Goal: Task Accomplishment & Management: Use online tool/utility

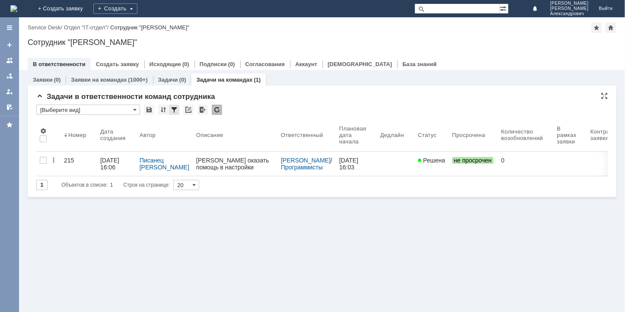
click at [175, 107] on div at bounding box center [174, 110] width 10 height 10
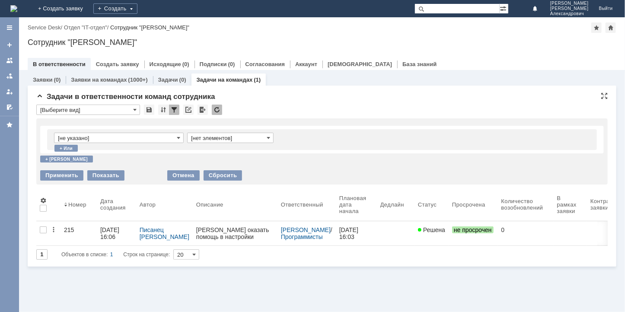
click at [173, 109] on div at bounding box center [174, 110] width 10 height 10
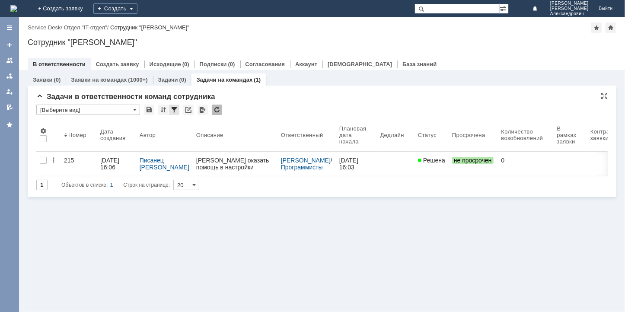
click at [173, 110] on div at bounding box center [174, 110] width 10 height 10
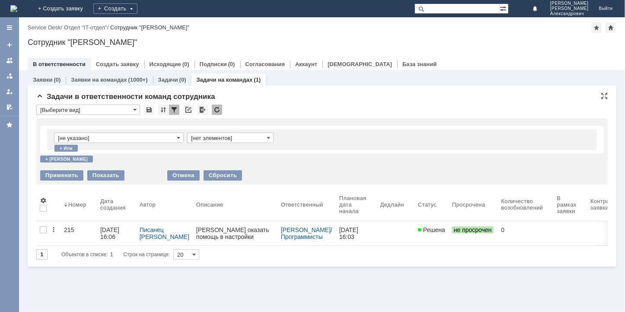
click at [175, 137] on input "[не указано]" at bounding box center [119, 138] width 130 height 10
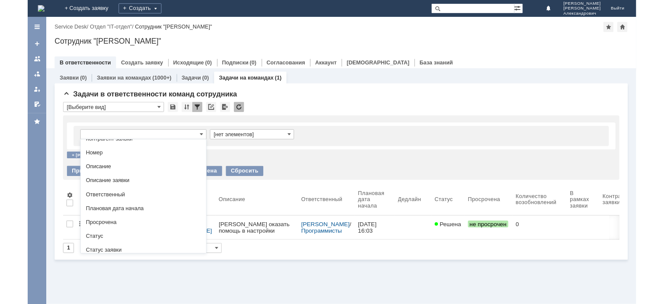
scroll to position [113, 0]
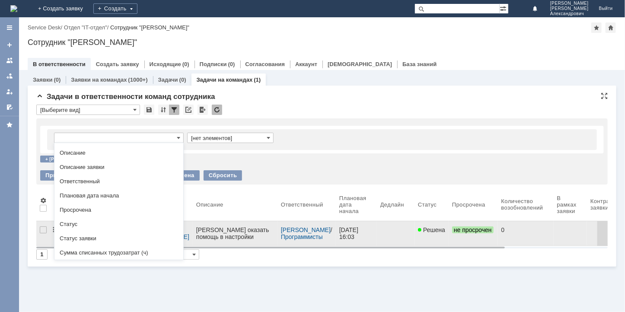
click at [83, 223] on span "Статус" at bounding box center [119, 224] width 118 height 7
type input "Статус"
type input "содержит"
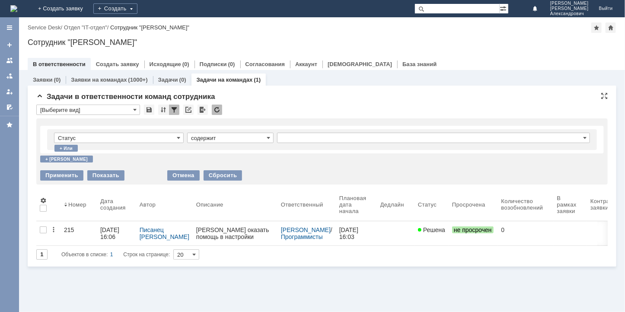
type input "Статус"
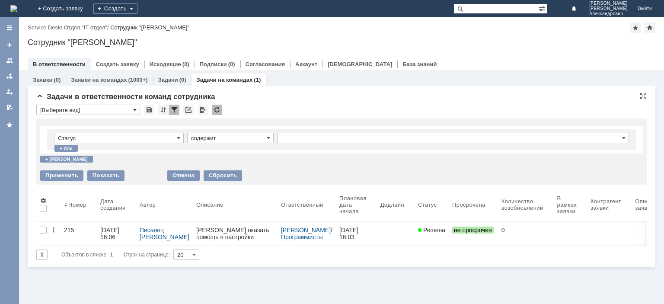
click at [134, 109] on span at bounding box center [134, 109] width 3 height 7
click at [129, 109] on input "text" at bounding box center [88, 110] width 104 height 10
click at [291, 107] on div "*" at bounding box center [341, 110] width 611 height 11
type input "[Выберите вид]"
click at [247, 139] on input "содержит" at bounding box center [230, 138] width 86 height 10
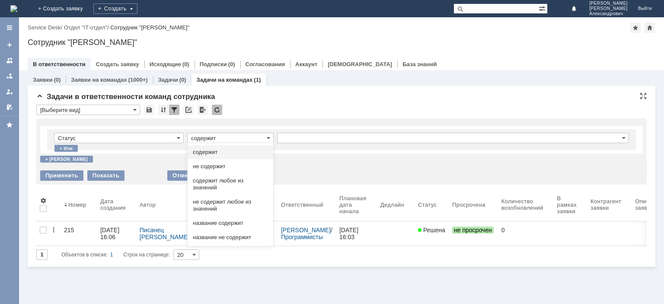
drag, startPoint x: 218, startPoint y: 163, endPoint x: 229, endPoint y: 164, distance: 10.8
click at [218, 164] on span "не содержит" at bounding box center [230, 166] width 75 height 7
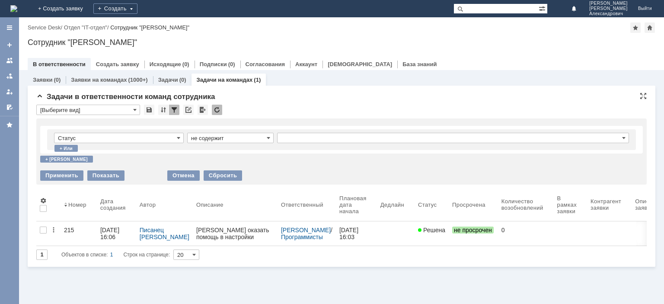
type input "не содержит"
click at [297, 137] on input "text" at bounding box center [453, 138] width 352 height 10
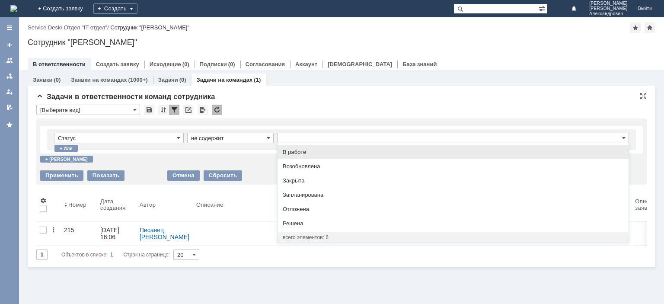
scroll to position [0, 0]
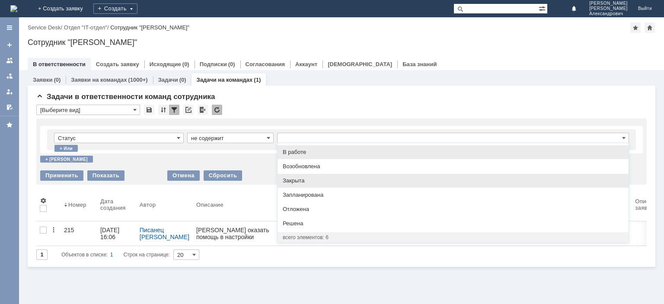
click at [292, 179] on span "Закрыта" at bounding box center [453, 180] width 341 height 7
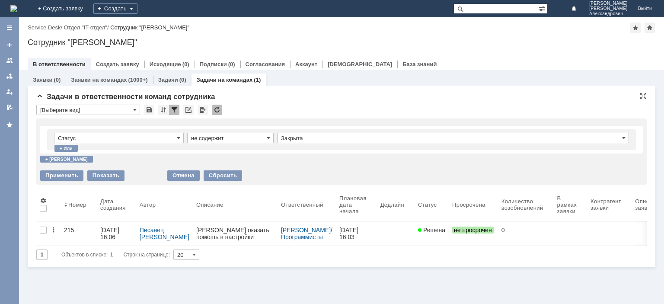
type input "Закрыта"
click at [67, 147] on div "+ или" at bounding box center [65, 148] width 23 height 7
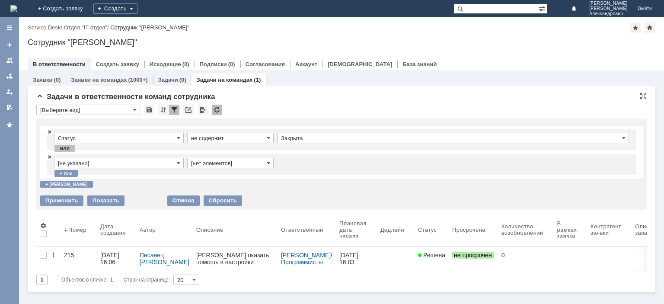
click at [72, 148] on div "или" at bounding box center [64, 148] width 21 height 7
click at [64, 147] on div "или" at bounding box center [64, 148] width 21 height 7
drag, startPoint x: 56, startPoint y: 148, endPoint x: 64, endPoint y: 148, distance: 8.2
click at [57, 148] on div "или" at bounding box center [64, 148] width 21 height 7
click at [64, 147] on div "или" at bounding box center [64, 148] width 21 height 7
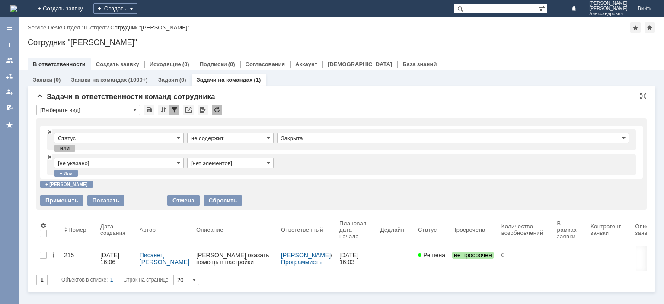
click at [66, 144] on td "Статус" at bounding box center [120, 140] width 133 height 14
click at [67, 148] on div "или" at bounding box center [64, 148] width 21 height 7
click at [66, 173] on div "+ или" at bounding box center [65, 173] width 23 height 7
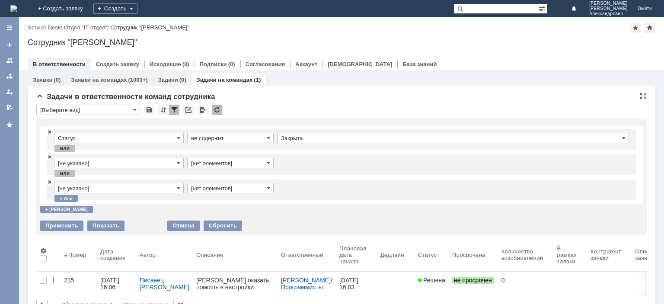
click at [66, 173] on div "или" at bounding box center [64, 173] width 21 height 7
click at [60, 147] on div "или" at bounding box center [64, 148] width 21 height 7
click at [49, 156] on span at bounding box center [49, 157] width 5 height 6
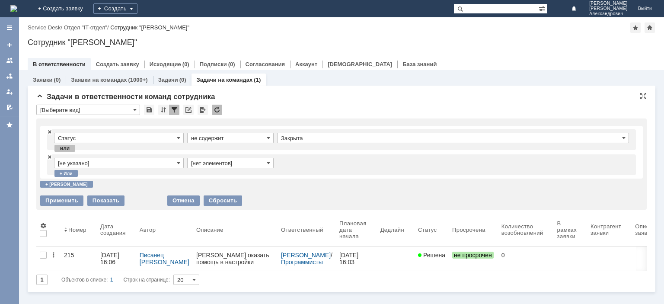
click at [69, 149] on div "или" at bounding box center [64, 148] width 21 height 7
click at [64, 149] on div "или" at bounding box center [64, 148] width 21 height 7
click at [65, 149] on div "или" at bounding box center [64, 148] width 21 height 7
click at [65, 148] on div "или" at bounding box center [64, 148] width 21 height 7
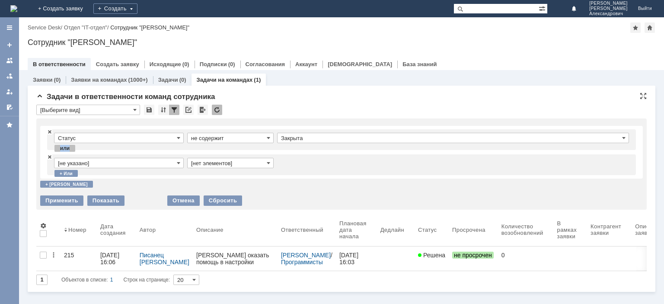
click at [65, 148] on div "или" at bounding box center [64, 148] width 21 height 7
drag, startPoint x: 76, startPoint y: 148, endPoint x: 65, endPoint y: 152, distance: 11.5
click at [76, 150] on div "или" at bounding box center [341, 148] width 589 height 4
click at [48, 157] on span at bounding box center [49, 157] width 5 height 6
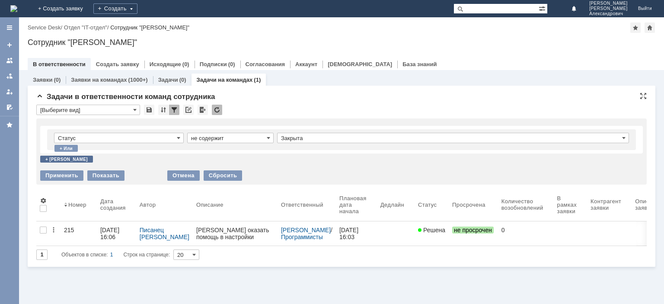
click at [48, 157] on div "+ и" at bounding box center [66, 159] width 53 height 7
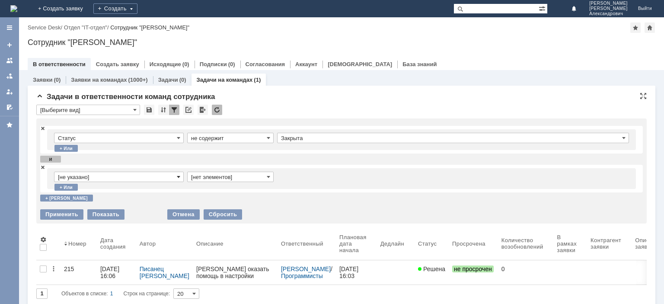
click at [179, 178] on span at bounding box center [178, 176] width 3 height 7
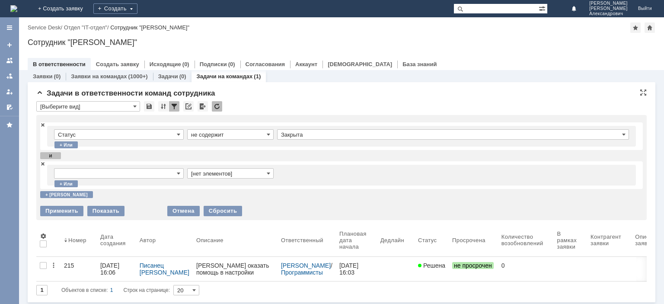
click at [240, 183] on div "+ или" at bounding box center [341, 183] width 589 height 4
type input "[не указано]"
click at [180, 174] on span at bounding box center [178, 173] width 3 height 7
click at [309, 174] on td at bounding box center [453, 175] width 352 height 14
type input "[не указано]"
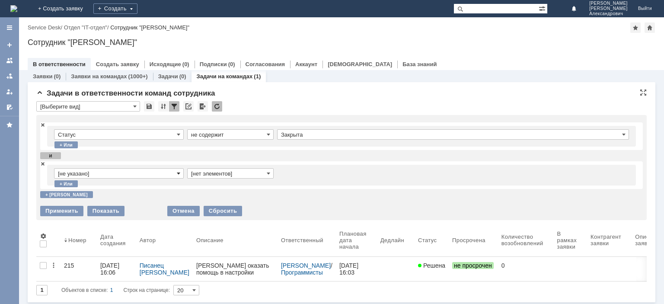
click at [178, 174] on span at bounding box center [178, 173] width 3 height 7
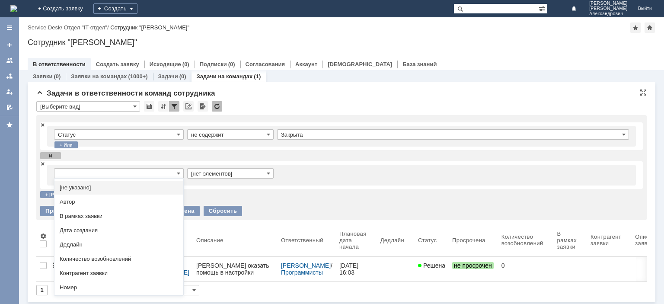
click at [315, 199] on div "Статус не содержит Закрыта + или и [нет элементов] + или + и" at bounding box center [341, 160] width 603 height 83
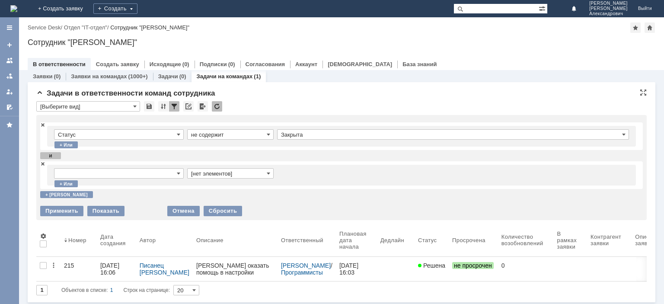
type input "[не указано]"
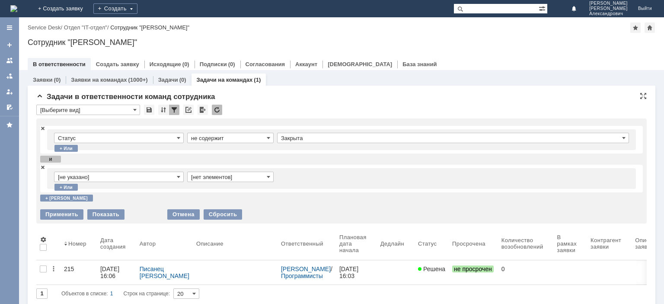
scroll to position [0, 0]
click at [178, 178] on span at bounding box center [178, 176] width 3 height 7
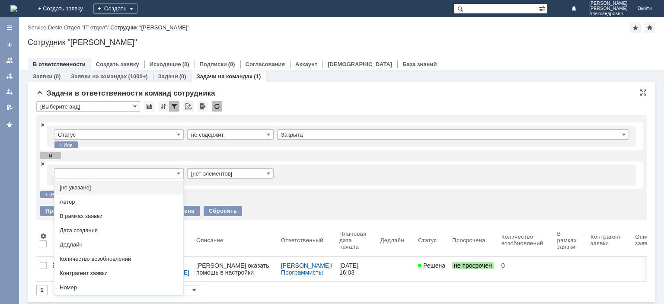
click at [240, 186] on div "[нет элементов] + или" at bounding box center [341, 175] width 603 height 28
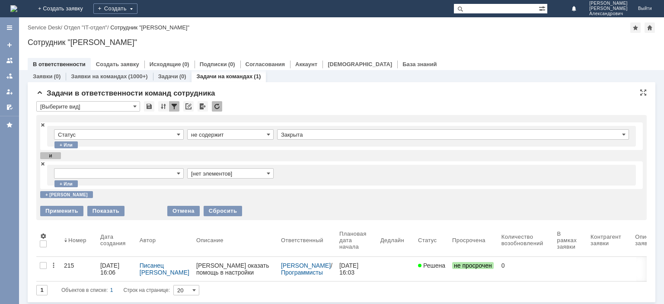
type input "[не указано]"
click at [180, 173] on span at bounding box center [178, 173] width 3 height 7
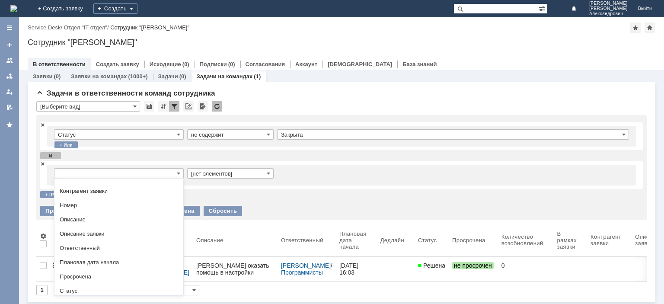
scroll to position [113, 0]
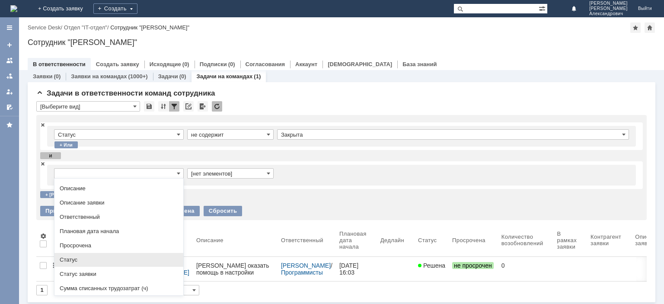
click at [90, 259] on span "Статус" at bounding box center [119, 259] width 118 height 7
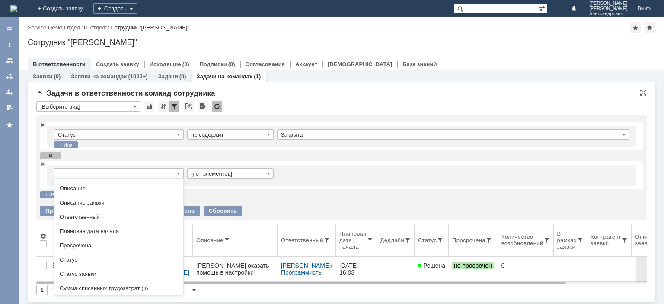
type input "Статус"
type input "содержит"
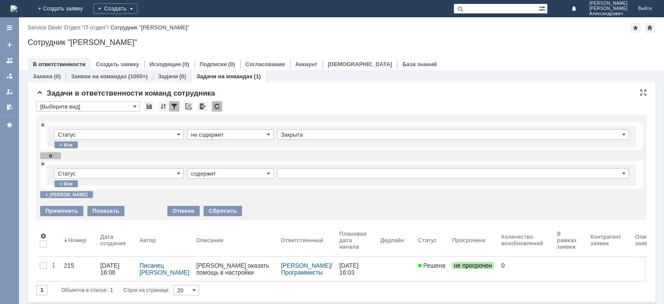
type input "Статус"
click at [269, 174] on span at bounding box center [268, 173] width 3 height 7
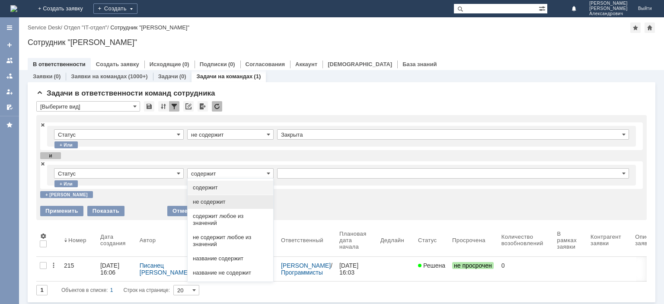
click at [223, 197] on div "не содержит" at bounding box center [231, 202] width 86 height 14
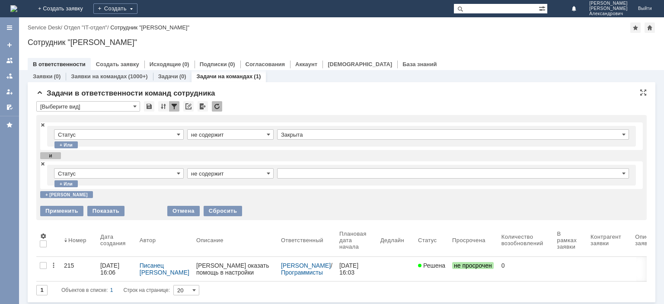
click at [301, 170] on input "text" at bounding box center [453, 173] width 352 height 10
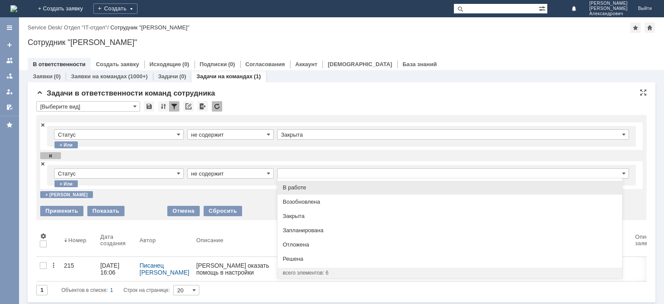
type input "не содержит"
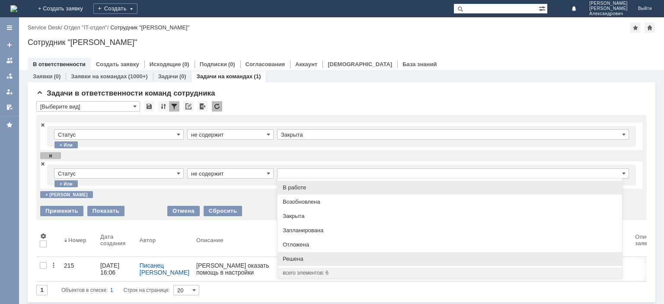
click at [295, 257] on span "Решена" at bounding box center [450, 259] width 334 height 7
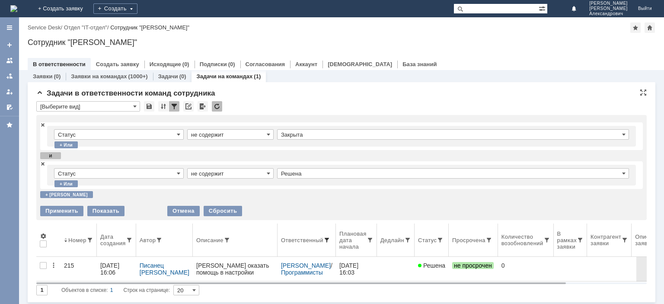
type input "Решена"
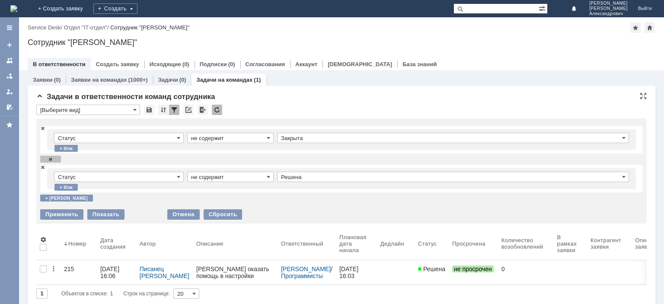
scroll to position [5, 0]
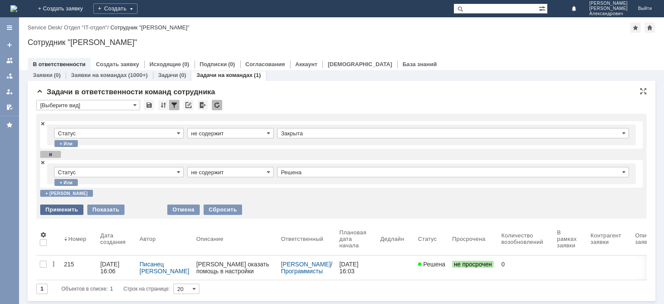
click at [69, 209] on div "Применить" at bounding box center [61, 210] width 43 height 10
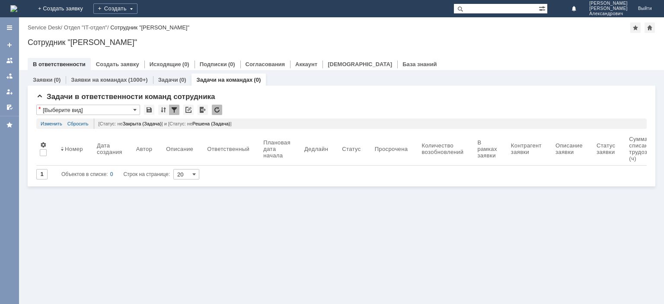
click at [599, 255] on div "Заявки (0) Заявки на командах (1000+) Задачи (0) Задачи на командах (0) Задачи …" at bounding box center [341, 187] width 645 height 234
click at [91, 218] on div "Заявки (0) Заявки на командах (1000+) Задачи (0) Задачи на командах (0) Задачи …" at bounding box center [341, 187] width 645 height 234
click at [166, 78] on link "Задачи" at bounding box center [168, 80] width 20 height 6
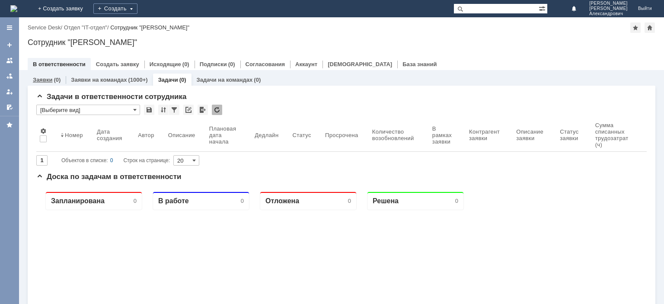
click at [43, 74] on div "Заявки (0)" at bounding box center [47, 80] width 38 height 13
